Goal: Use online tool/utility: Use online tool/utility

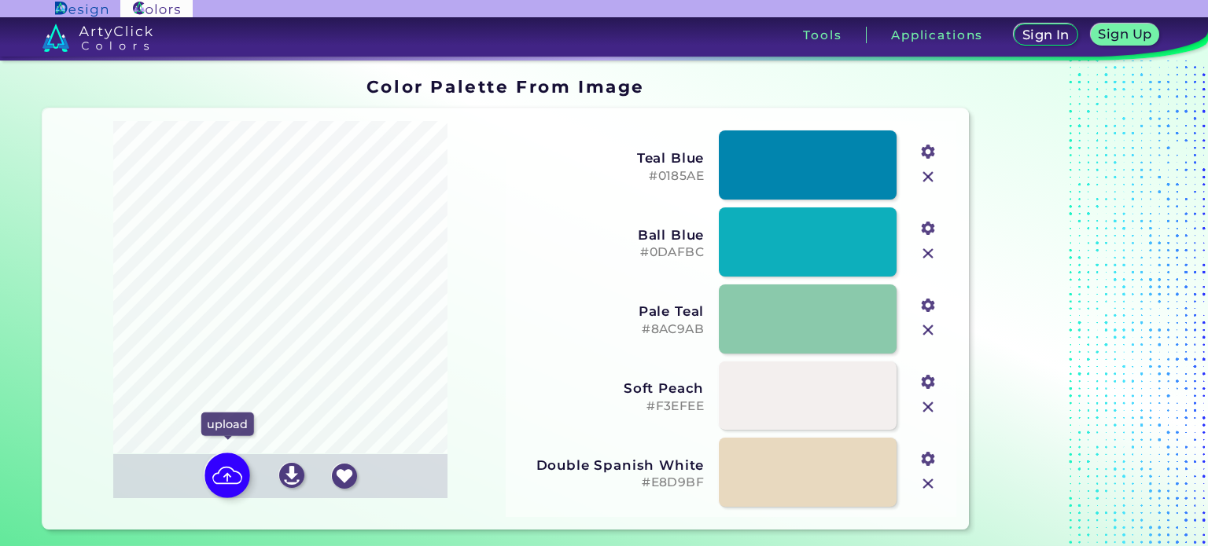
click at [225, 480] on img at bounding box center [228, 476] width 46 height 46
click at [0, 0] on input "file" at bounding box center [0, 0] width 0 height 0
type input "#021e61"
type input "#066ad5"
type input "#38a0f2"
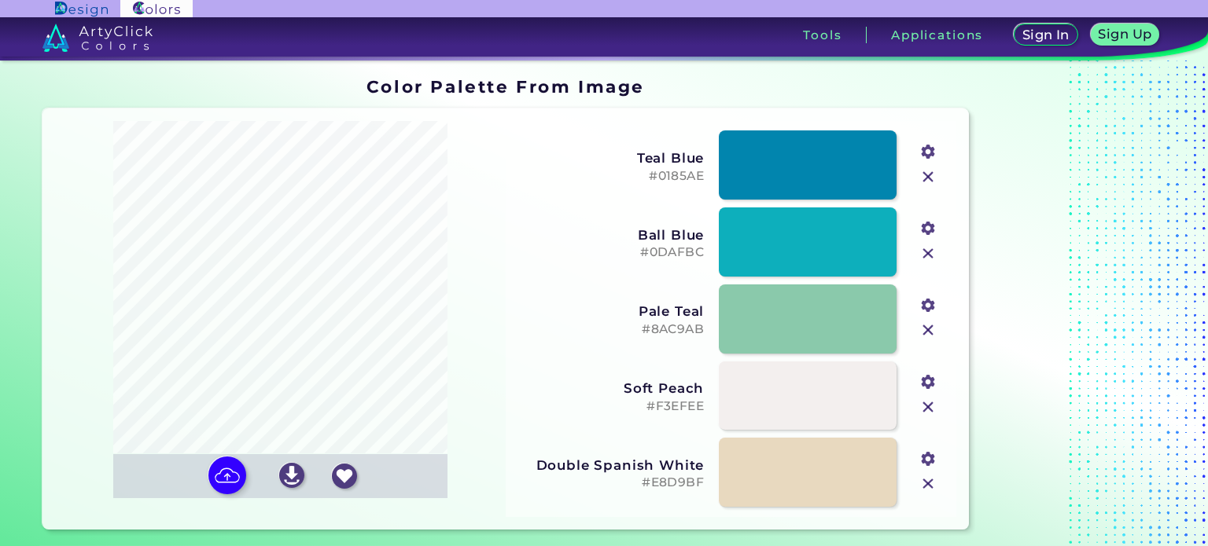
type input "#c9f3ff"
type input "#8ad7fd"
type input "#88c0ed"
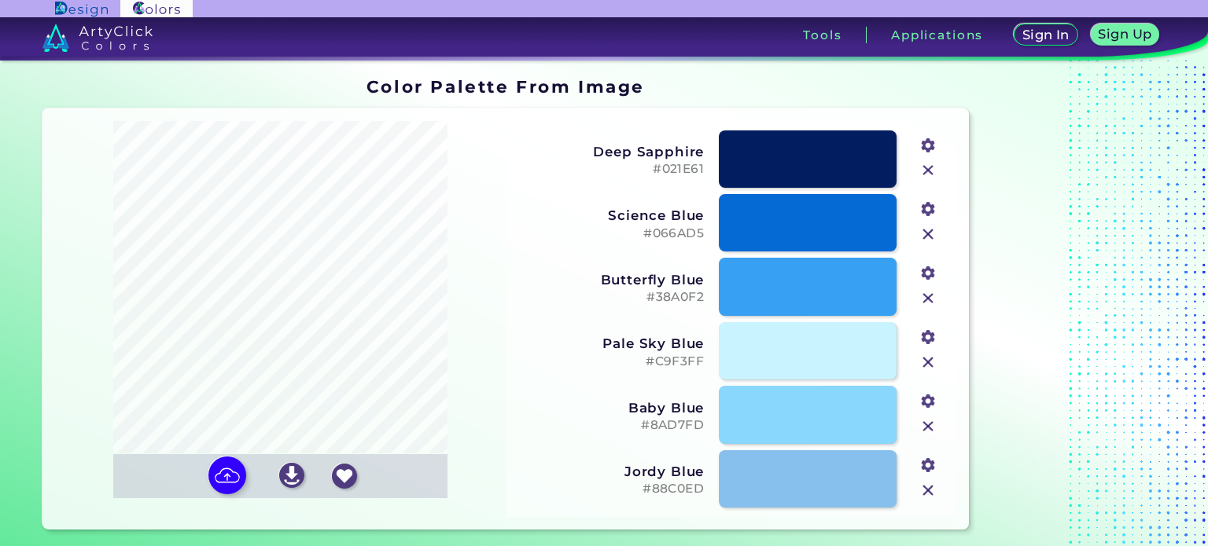
click at [0, 0] on input "file" at bounding box center [0, 0] width 0 height 0
click at [683, 295] on h5 "#38A0F2" at bounding box center [610, 297] width 187 height 15
click at [226, 481] on img at bounding box center [228, 476] width 46 height 46
click at [0, 0] on input "file" at bounding box center [0, 0] width 0 height 0
type input "#4f60d0"
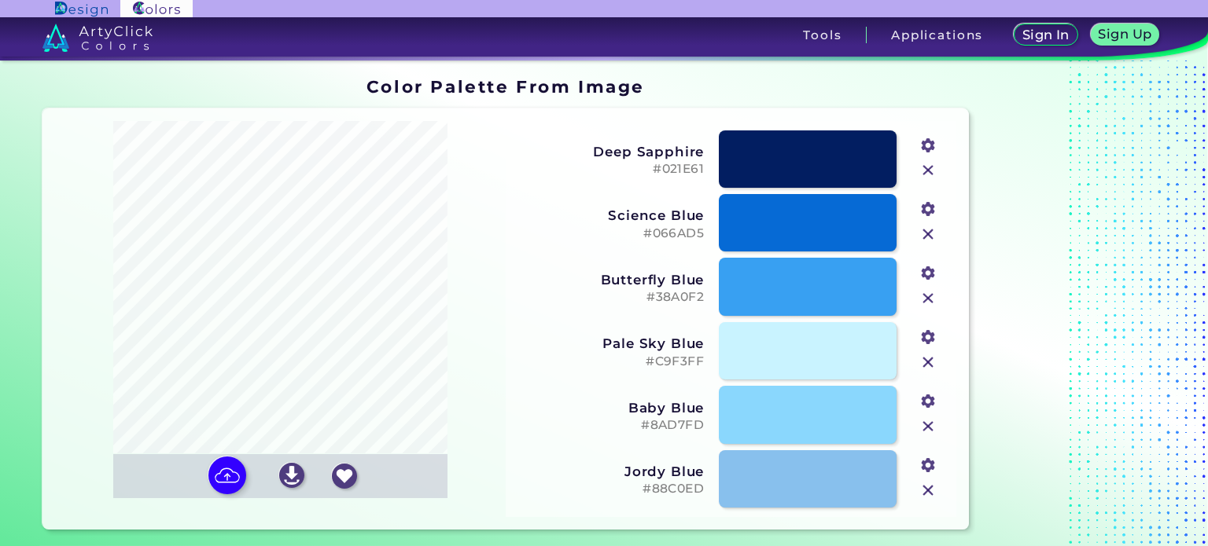
type input "#07330d"
type input "#75b1b4"
type input "#94c0e9"
type input "#a5d9fc"
type input "#ffffff"
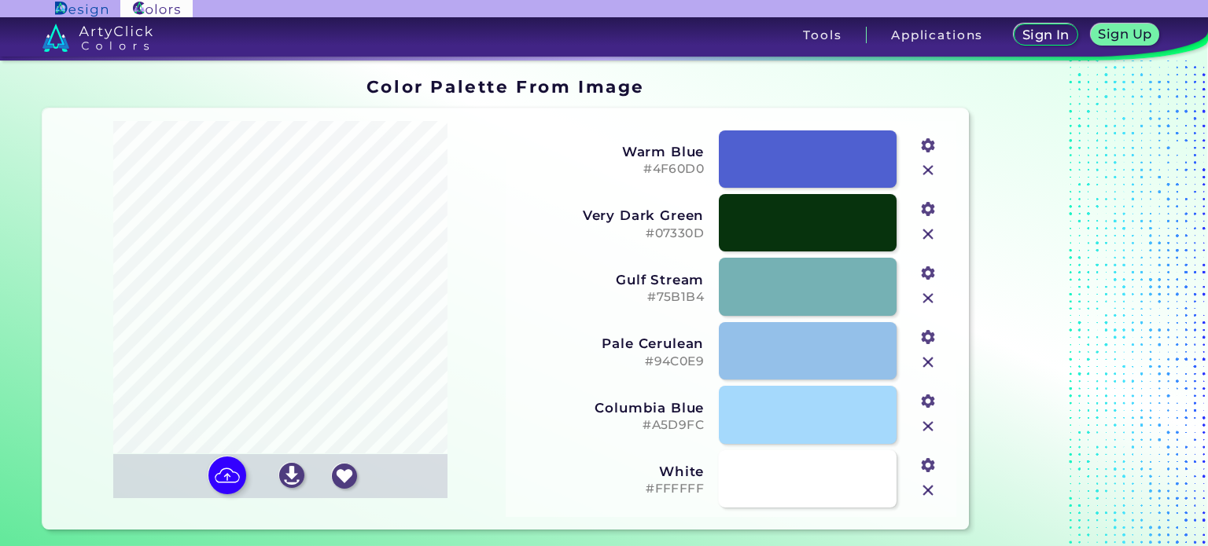
click at [677, 230] on h5 "#07330D" at bounding box center [610, 233] width 187 height 15
